Goal: Use online tool/utility: Utilize a website feature to perform a specific function

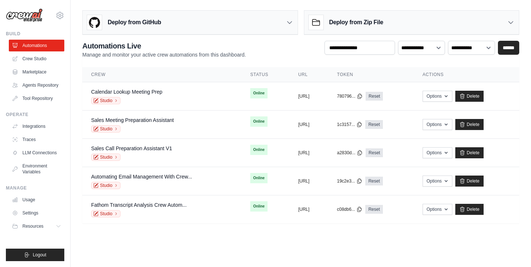
click at [288, 24] on icon at bounding box center [289, 22] width 7 height 7
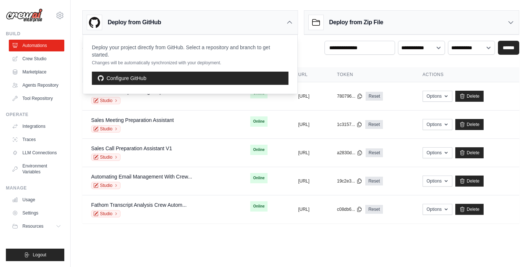
click at [311, 59] on div "**********" at bounding box center [300, 132] width 437 height 183
click at [40, 68] on link "Marketplace" at bounding box center [37, 72] width 55 height 12
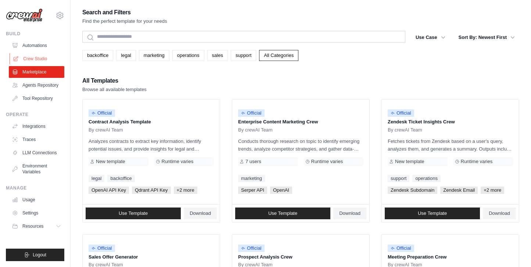
click at [44, 61] on link "Crew Studio" at bounding box center [37, 59] width 55 height 12
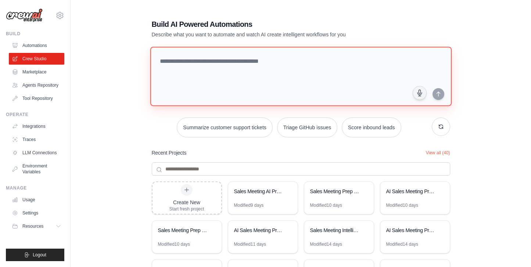
click at [198, 68] on textarea at bounding box center [300, 77] width 301 height 60
paste textarea "**********"
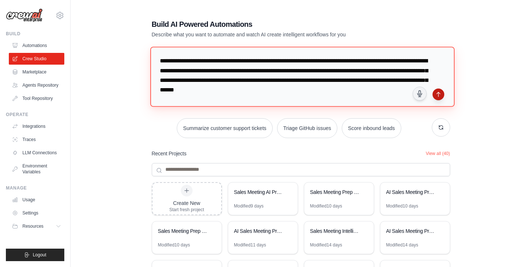
type textarea "**********"
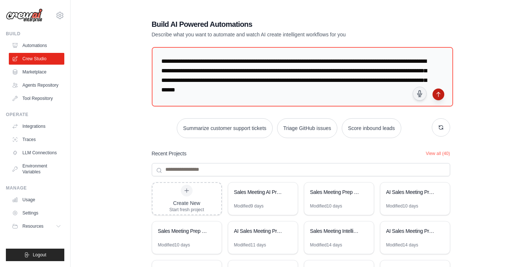
click at [437, 94] on icon "submit" at bounding box center [438, 94] width 6 height 6
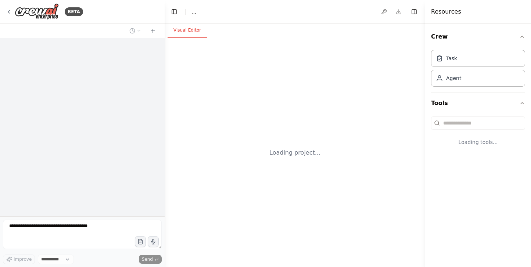
select select "****"
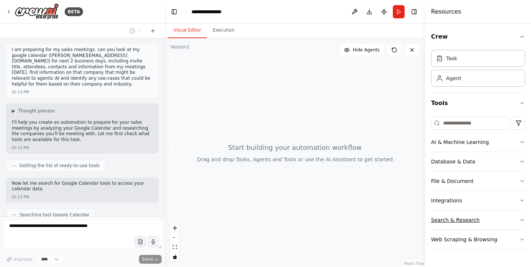
click at [460, 212] on button "Search & Research" at bounding box center [478, 219] width 94 height 19
click at [458, 205] on button "Integrations" at bounding box center [478, 200] width 94 height 19
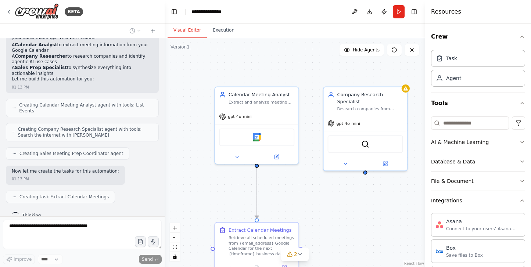
scroll to position [293, 0]
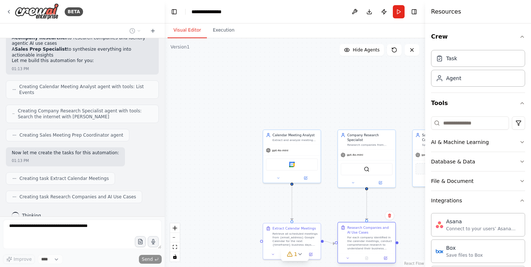
drag, startPoint x: 369, startPoint y: 225, endPoint x: 361, endPoint y: 212, distance: 14.9
click at [361, 225] on div "Research Companies and AI Use Cases" at bounding box center [369, 229] width 45 height 9
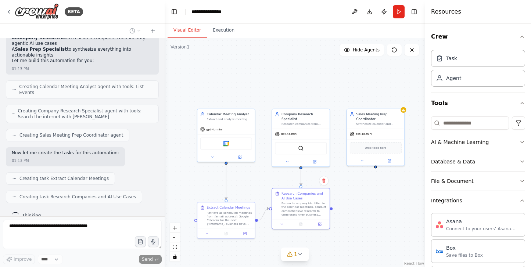
drag, startPoint x: 324, startPoint y: 102, endPoint x: 256, endPoint y: 81, distance: 70.6
click at [256, 81] on div ".deletable-edge-delete-btn { width: 20px; height: 20px; border: 0px solid #ffff…" at bounding box center [295, 152] width 260 height 229
drag, startPoint x: 365, startPoint y: 229, endPoint x: 365, endPoint y: 218, distance: 11.0
click at [365, 217] on div ".deletable-edge-delete-btn { width: 20px; height: 20px; border: 0px solid #ffff…" at bounding box center [295, 152] width 260 height 229
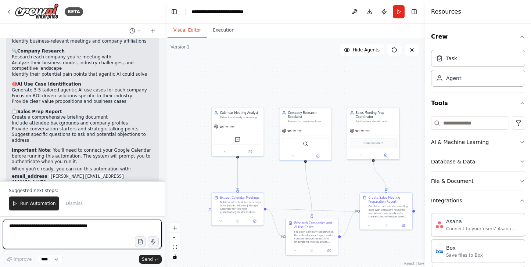
scroll to position [601, 0]
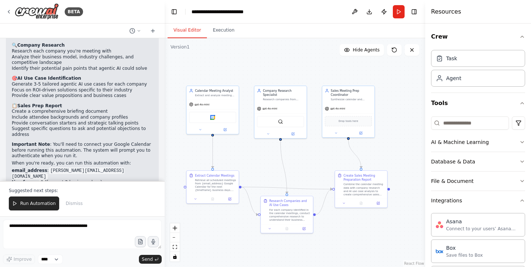
drag, startPoint x: 284, startPoint y: 91, endPoint x: 259, endPoint y: 69, distance: 33.8
click at [259, 69] on div ".deletable-edge-delete-btn { width: 20px; height: 20px; border: 0px solid #ffff…" at bounding box center [295, 152] width 260 height 229
drag, startPoint x: 355, startPoint y: 232, endPoint x: 371, endPoint y: 223, distance: 18.6
click at [371, 223] on div ".deletable-edge-delete-btn { width: 20px; height: 20px; border: 0px solid #ffff…" at bounding box center [295, 152] width 260 height 229
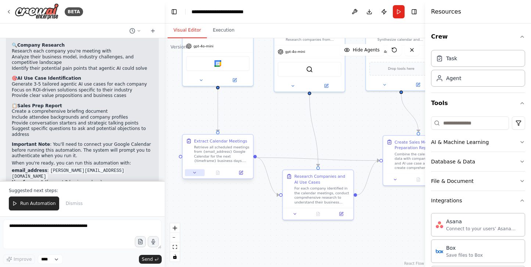
click at [198, 170] on button at bounding box center [195, 172] width 20 height 7
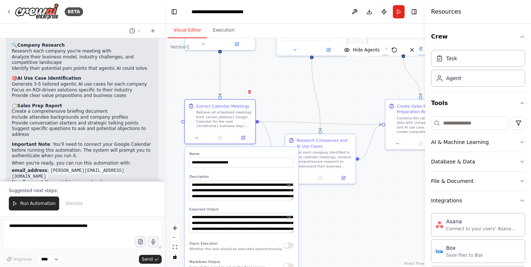
drag, startPoint x: 280, startPoint y: 141, endPoint x: 281, endPoint y: 105, distance: 35.7
click at [281, 105] on div ".deletable-edge-delete-btn { width: 20px; height: 20px; border: 0px solid #ffff…" at bounding box center [295, 152] width 260 height 229
click at [197, 142] on div at bounding box center [219, 137] width 71 height 12
click at [197, 138] on icon at bounding box center [196, 137] width 4 height 4
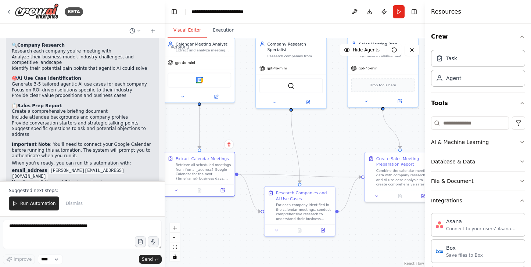
drag, startPoint x: 323, startPoint y: 212, endPoint x: 303, endPoint y: 265, distance: 56.3
click at [303, 265] on div ".deletable-edge-delete-btn { width: 20px; height: 20px; border: 0px solid #ffff…" at bounding box center [295, 152] width 260 height 229
click at [398, 13] on button "Run" at bounding box center [399, 11] width 12 height 13
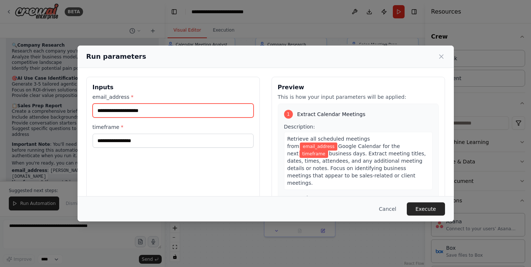
click at [148, 109] on input "email_address *" at bounding box center [173, 111] width 161 height 14
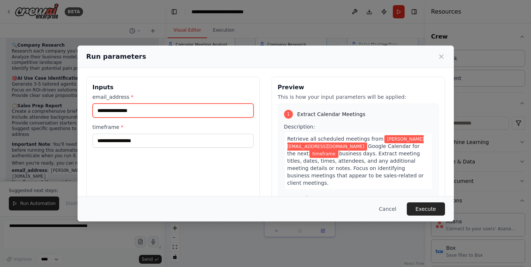
type input "**********"
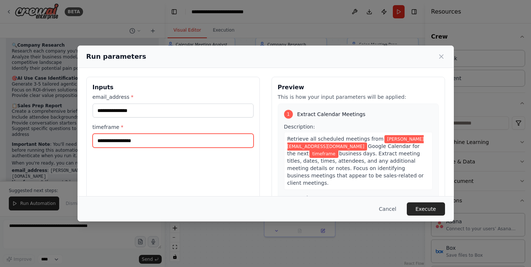
click at [113, 143] on input "timeframe *" at bounding box center [173, 141] width 161 height 14
type input "*"
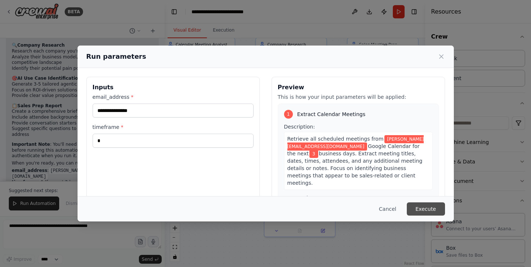
click at [423, 209] on button "Execute" at bounding box center [426, 208] width 38 height 13
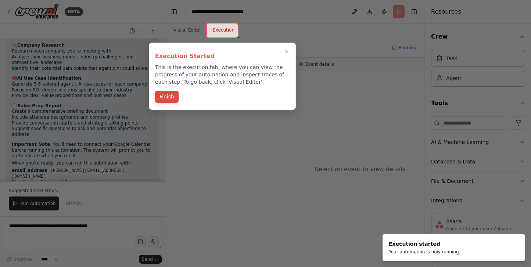
click at [169, 98] on button "Finish" at bounding box center [167, 97] width 24 height 12
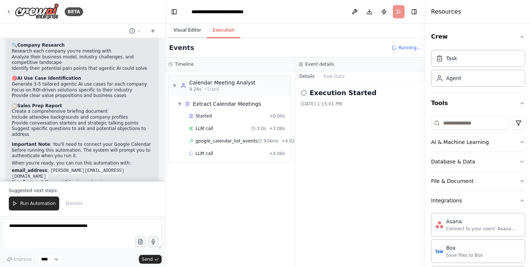
click at [190, 32] on button "Visual Editor" at bounding box center [186, 30] width 39 height 15
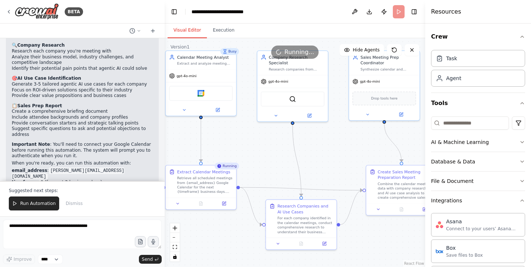
drag, startPoint x: 288, startPoint y: 134, endPoint x: 290, endPoint y: 149, distance: 14.9
click at [290, 149] on div ".deletable-edge-delete-btn { width: 20px; height: 20px; border: 0px solid #ffff…" at bounding box center [295, 152] width 260 height 229
